Goal: Communication & Community: Answer question/provide support

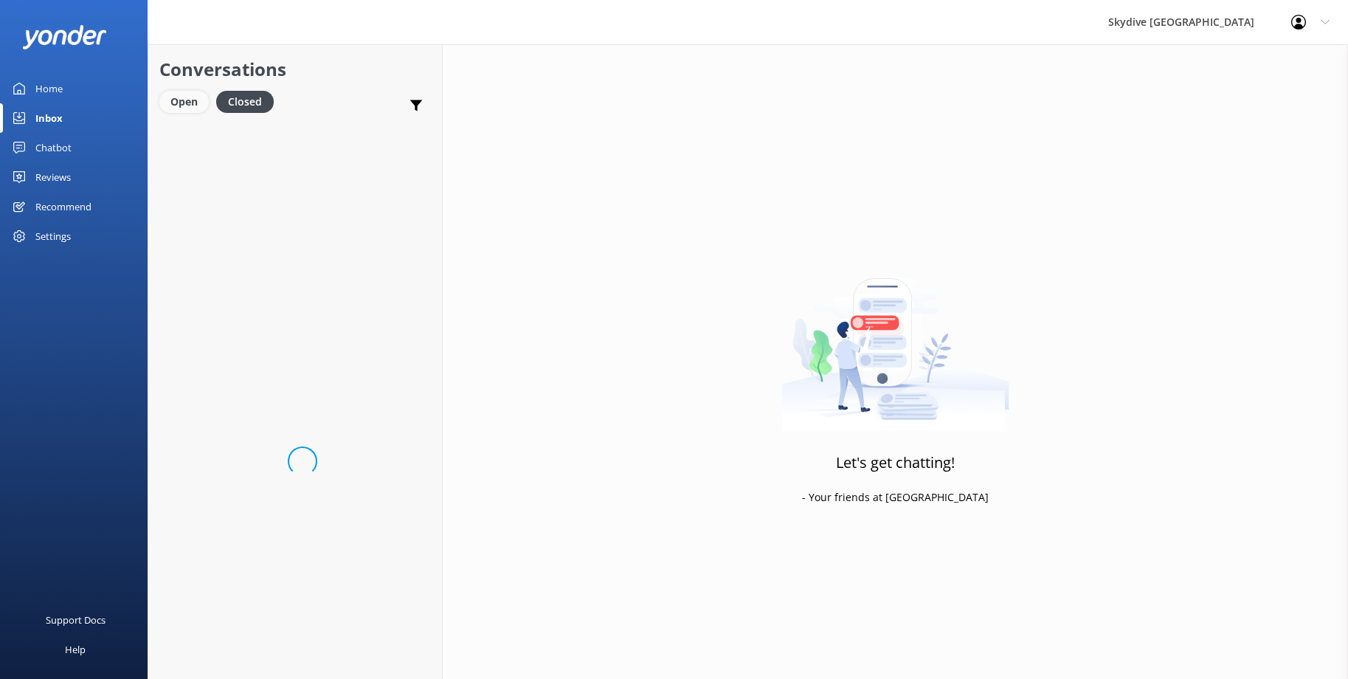
scroll to position [107, 0]
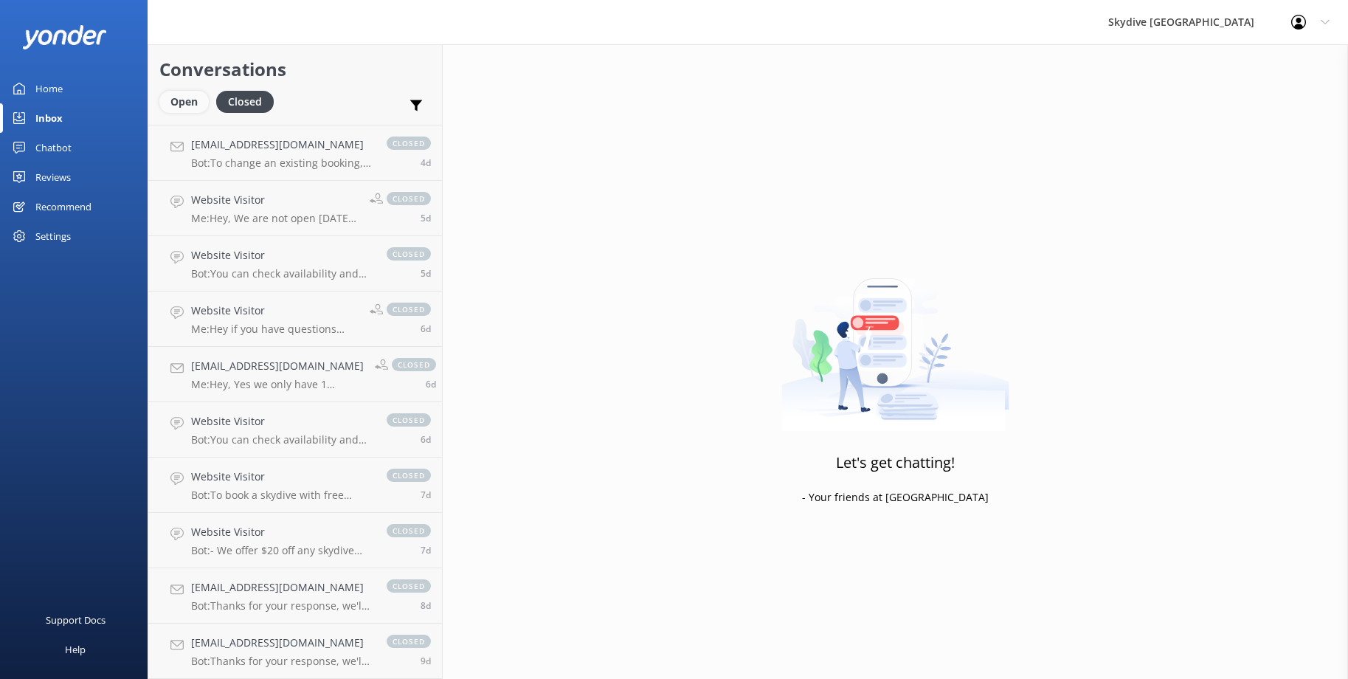
click at [190, 108] on div "Open" at bounding box center [183, 102] width 49 height 22
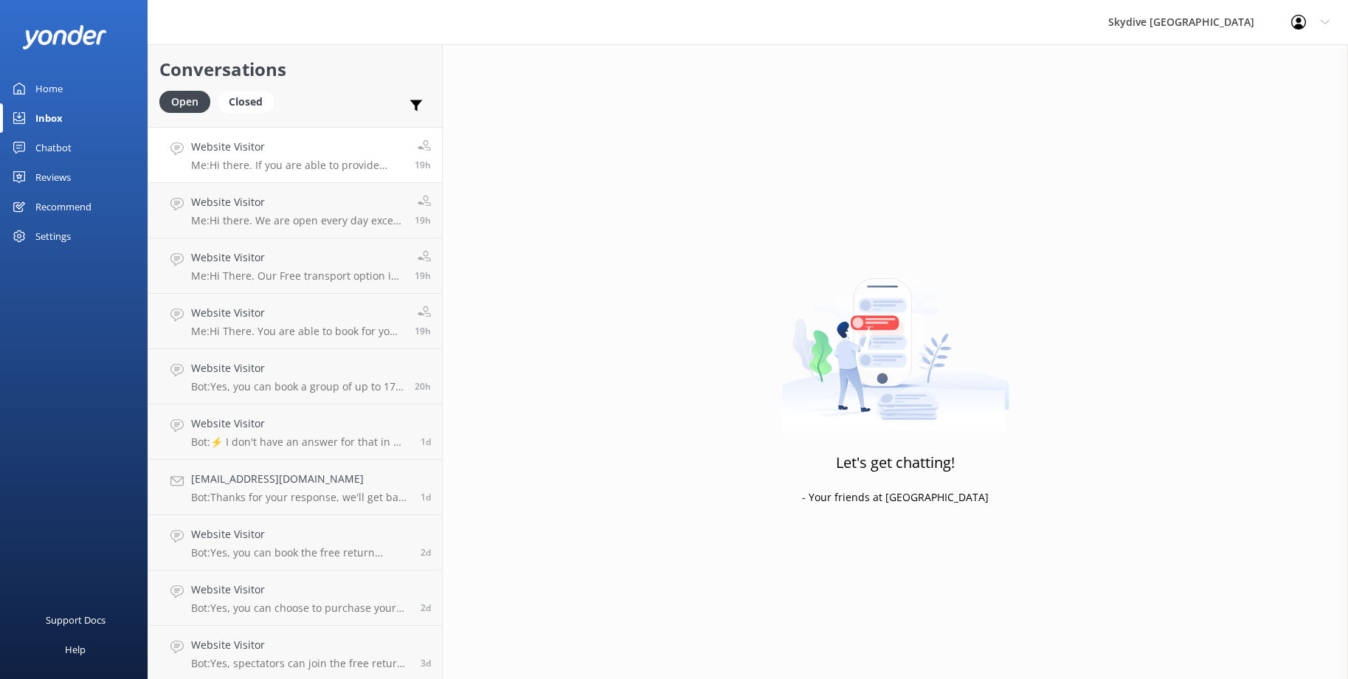
scroll to position [218, 0]
click at [307, 648] on h4 "Website Visitor" at bounding box center [300, 643] width 218 height 16
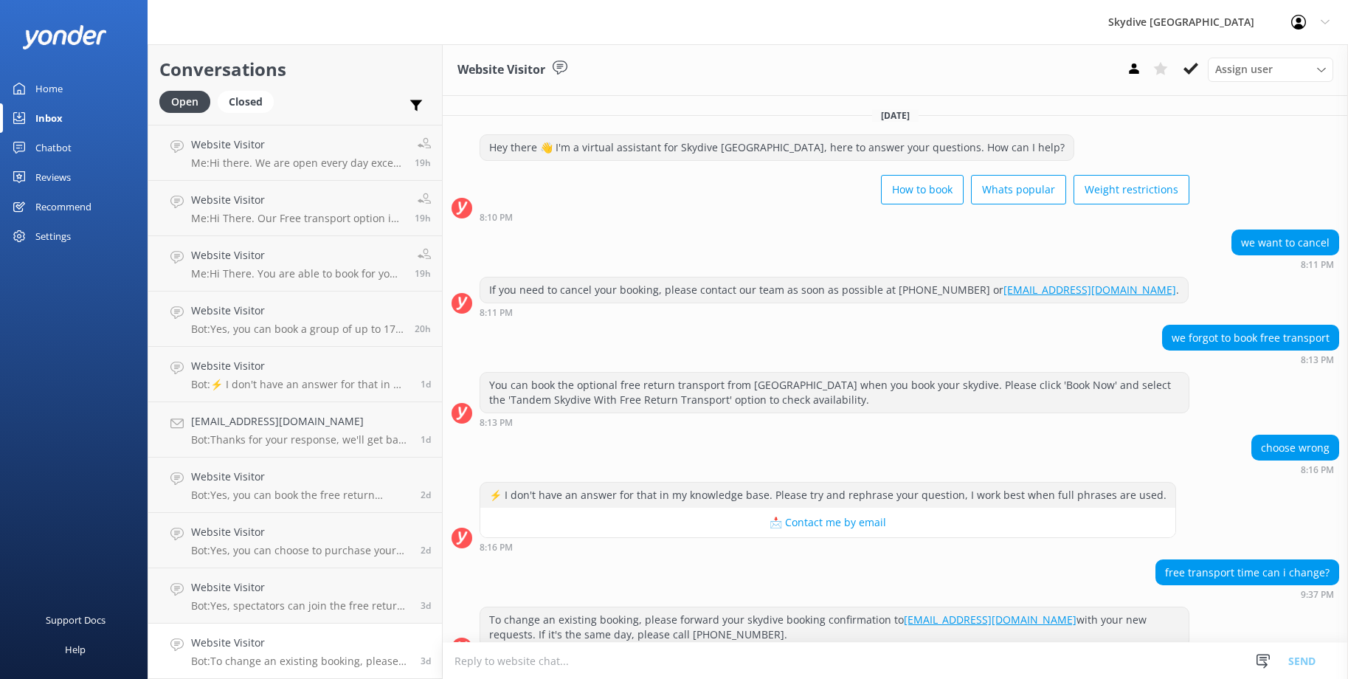
scroll to position [26, 0]
